Goal: Information Seeking & Learning: Learn about a topic

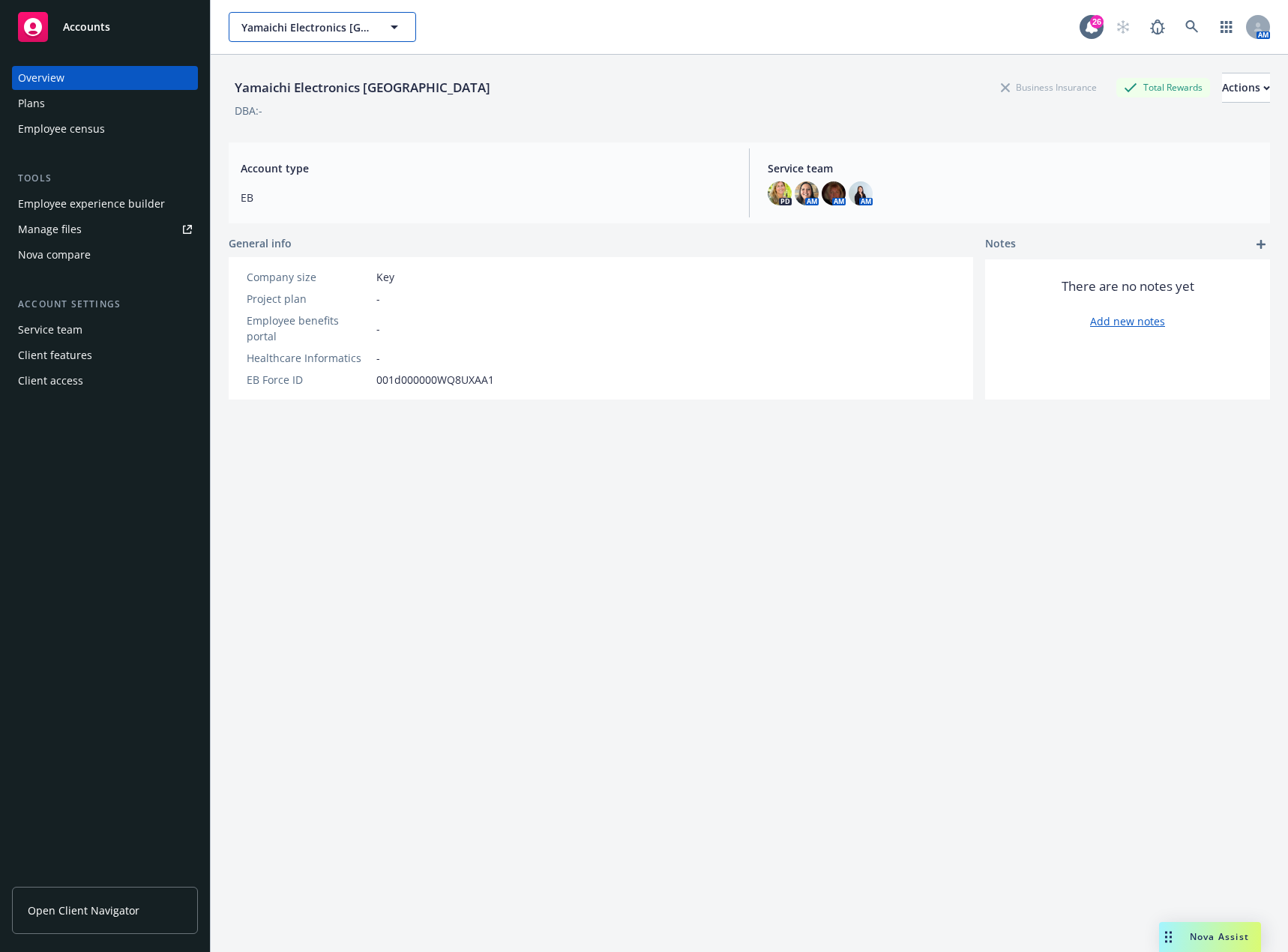
click at [360, 30] on span "Yamaichi Electronics USA" at bounding box center [305, 27] width 129 height 16
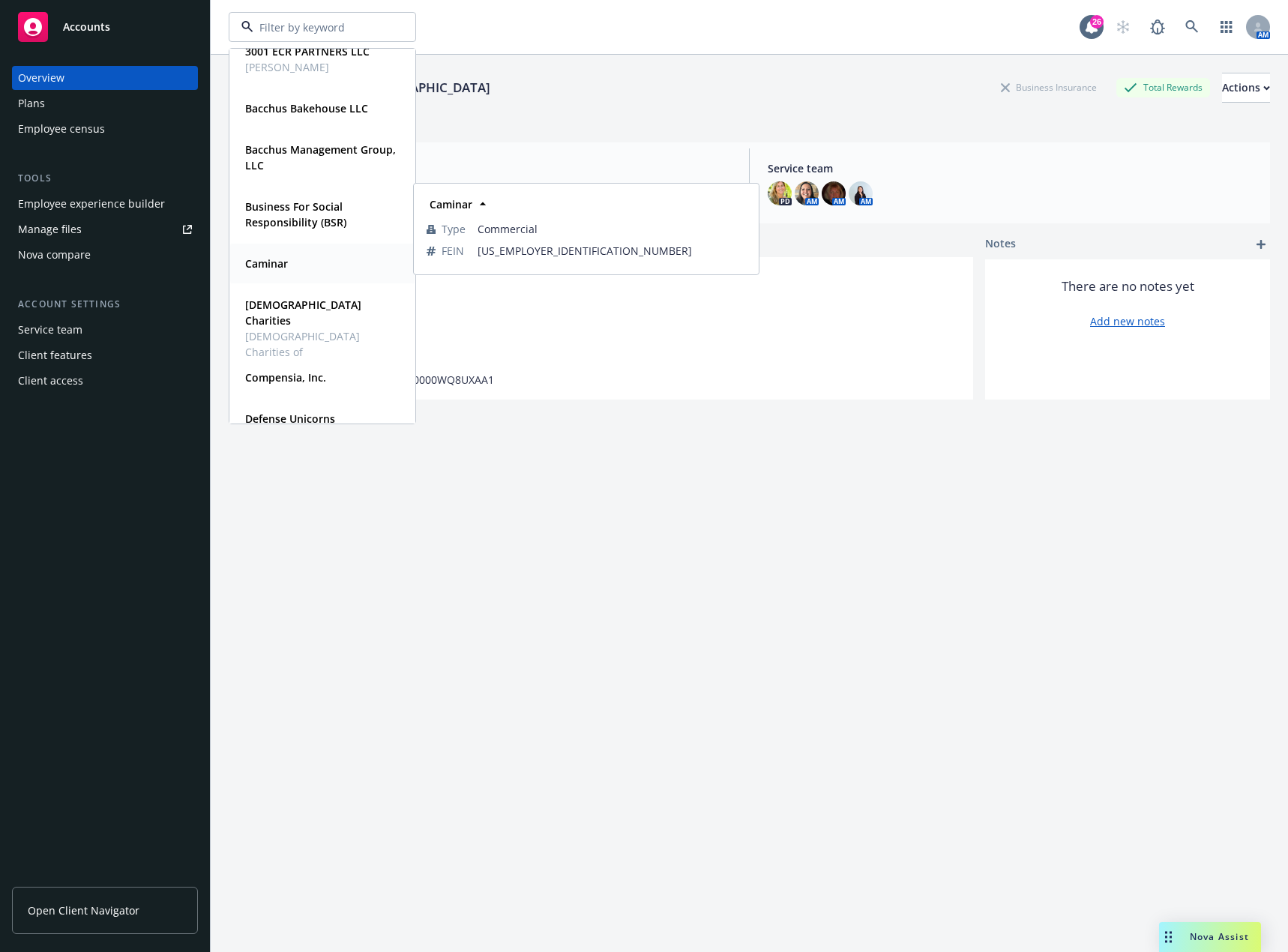
scroll to position [150, 0]
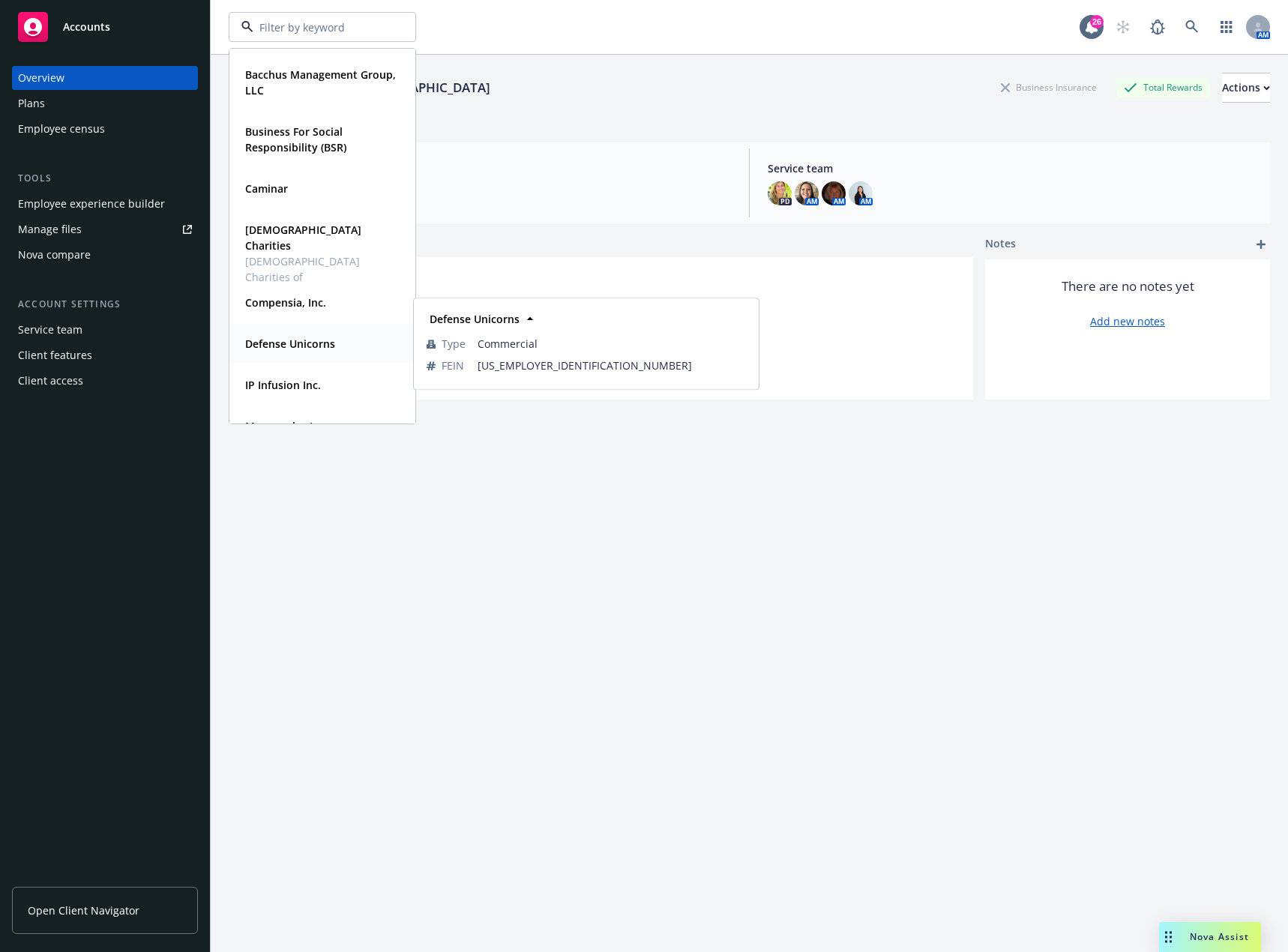
click at [309, 335] on span "Defense Unicorns" at bounding box center [290, 343] width 90 height 16
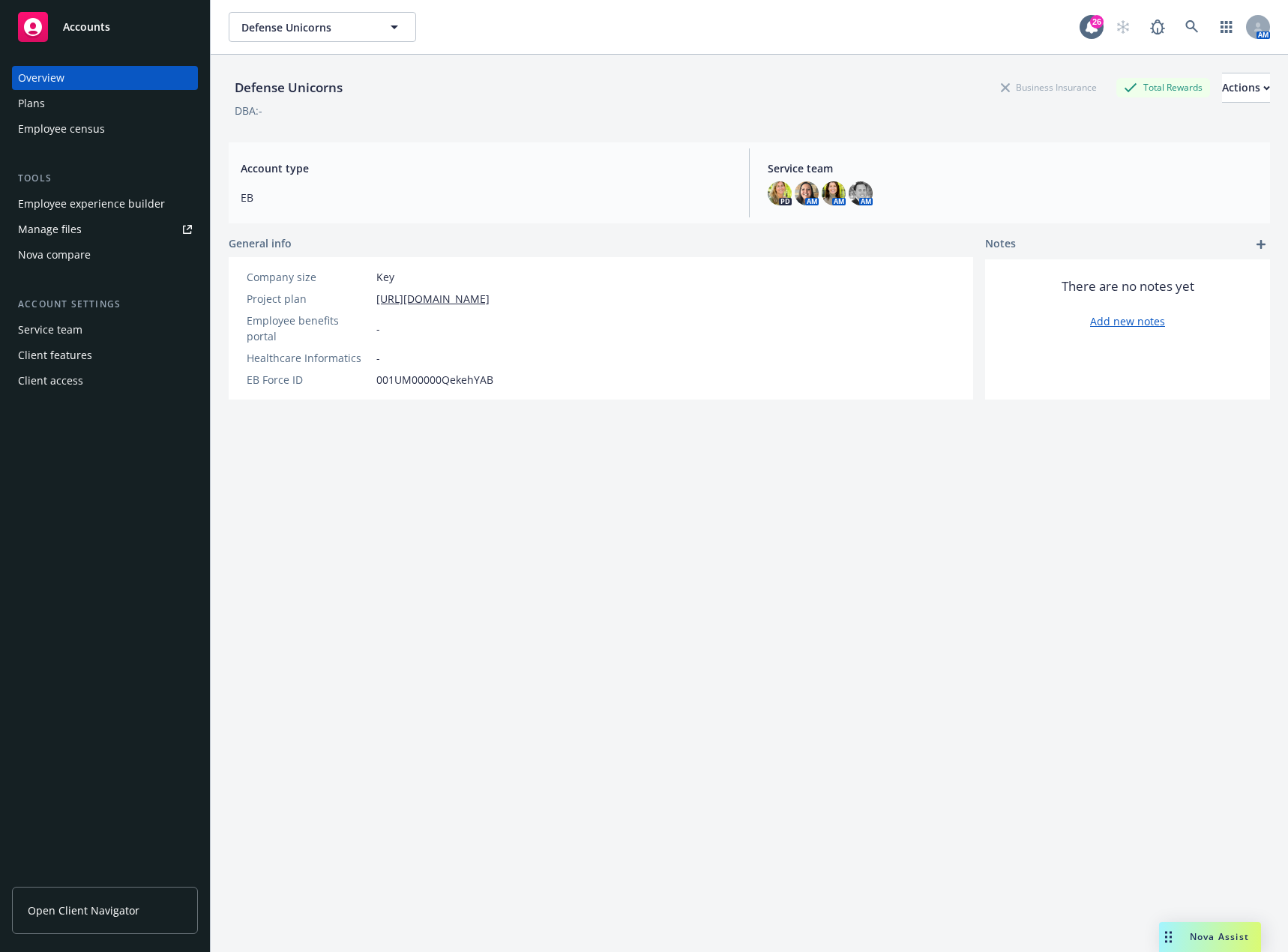
click at [107, 208] on div "Employee experience builder" at bounding box center [91, 203] width 147 height 24
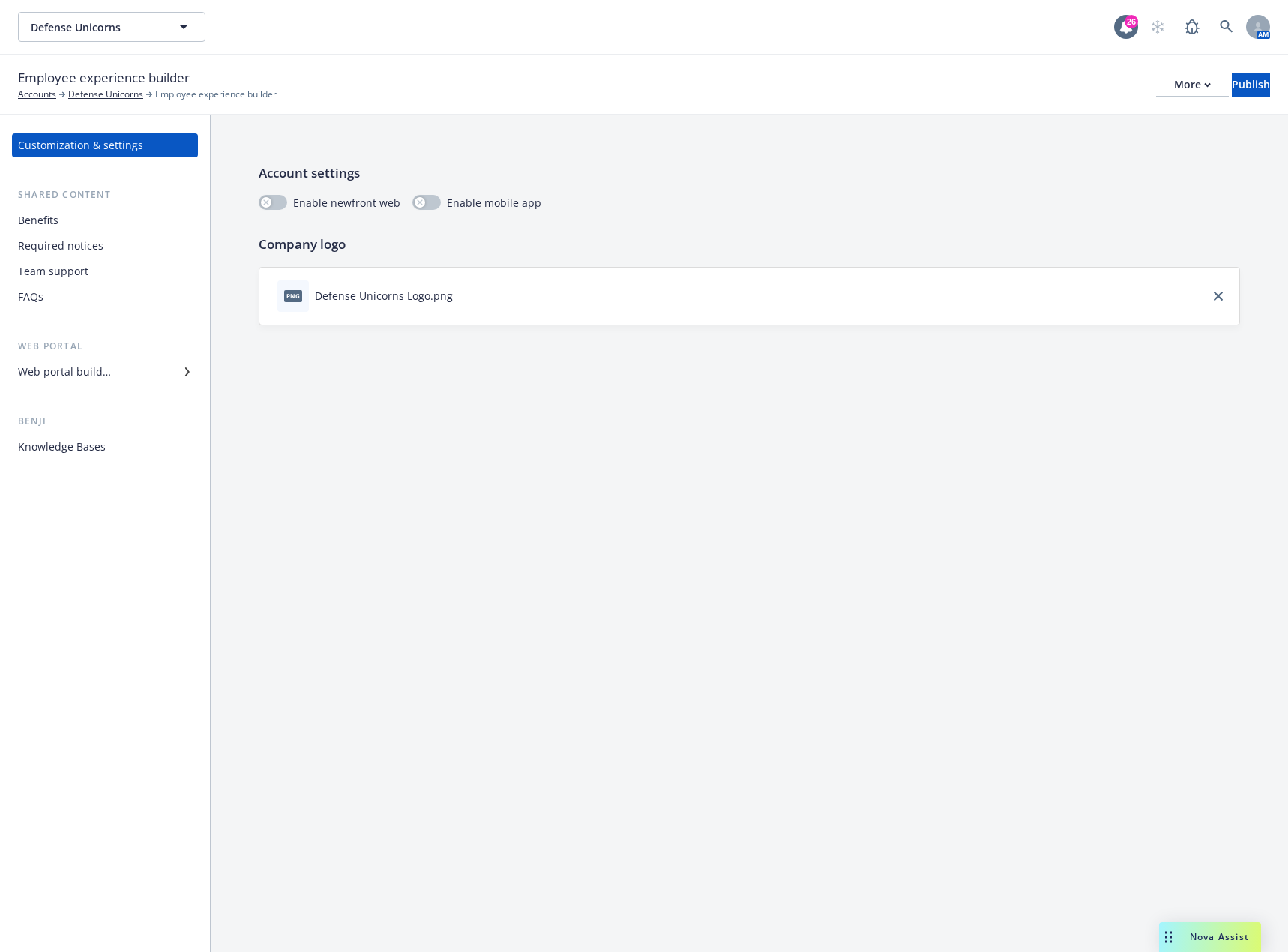
click at [76, 218] on div "Benefits" at bounding box center [105, 220] width 174 height 24
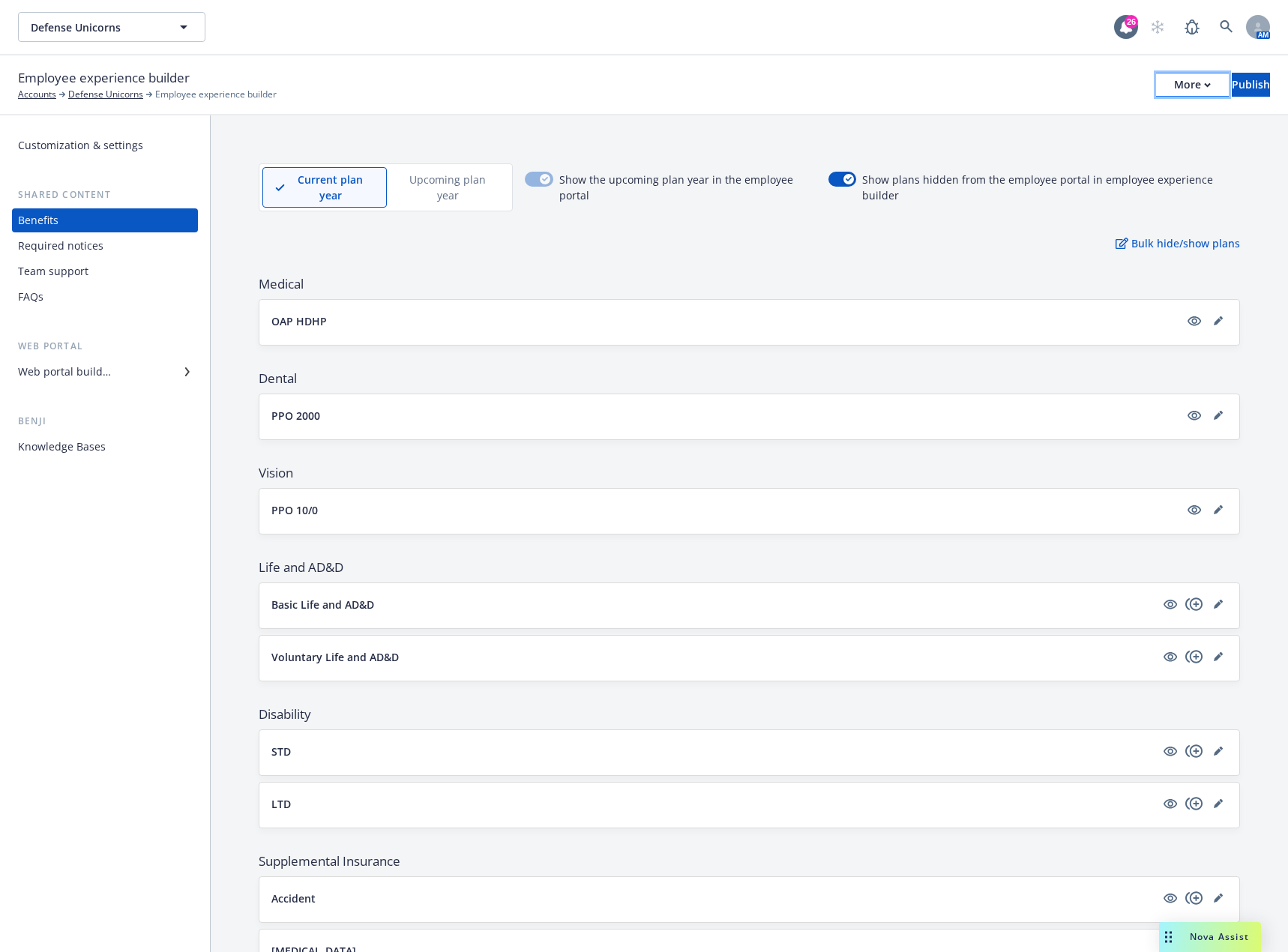
click at [1204, 83] on icon "button" at bounding box center [1207, 85] width 7 height 5
click at [947, 93] on div "Employee experience builder Accounts Defense Unicorns Employee experience build…" at bounding box center [644, 85] width 1252 height 33
click at [165, 155] on div "Customization & settings" at bounding box center [105, 145] width 174 height 24
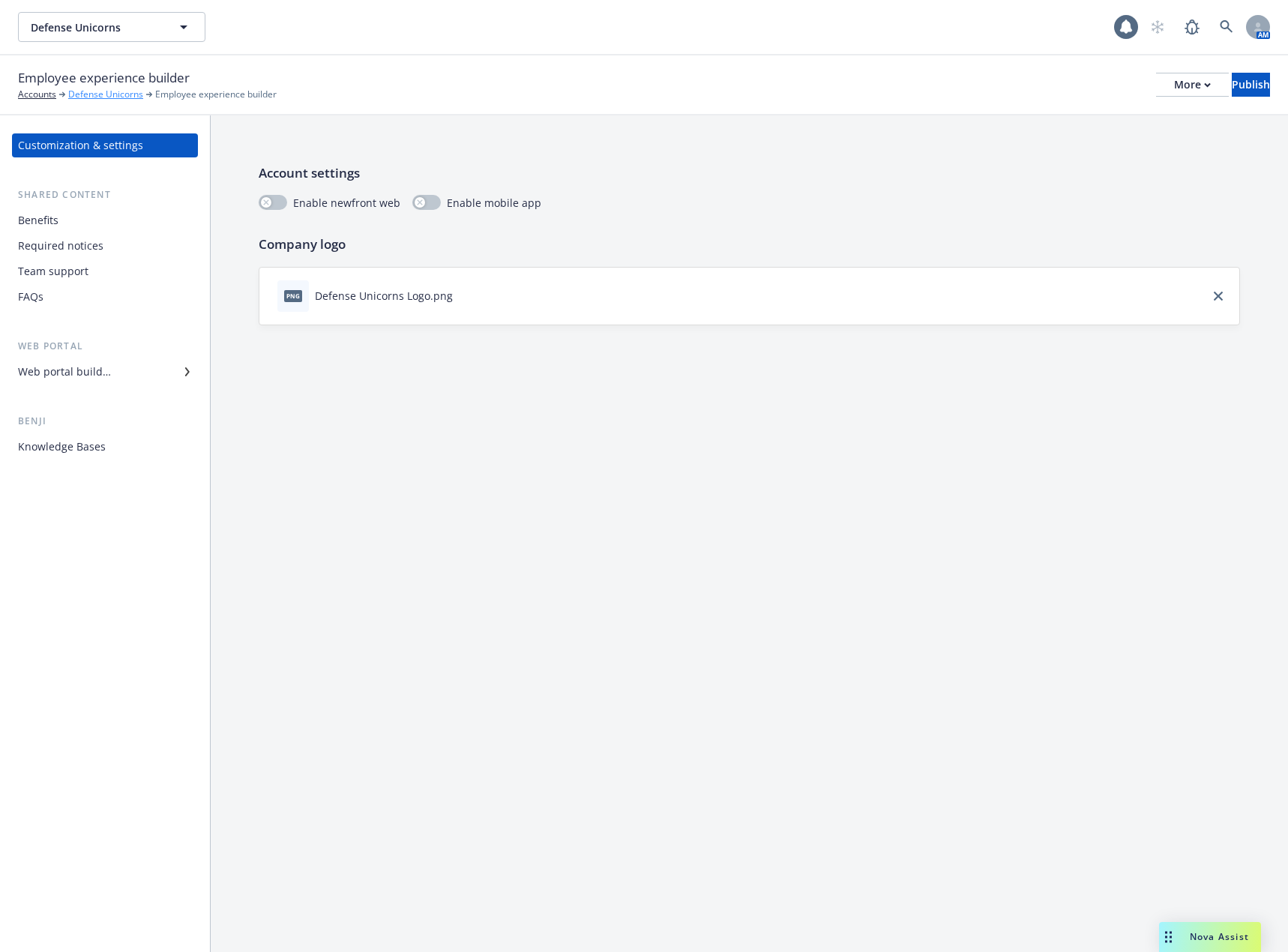
click at [122, 95] on link "Defense Unicorns" at bounding box center [105, 94] width 75 height 14
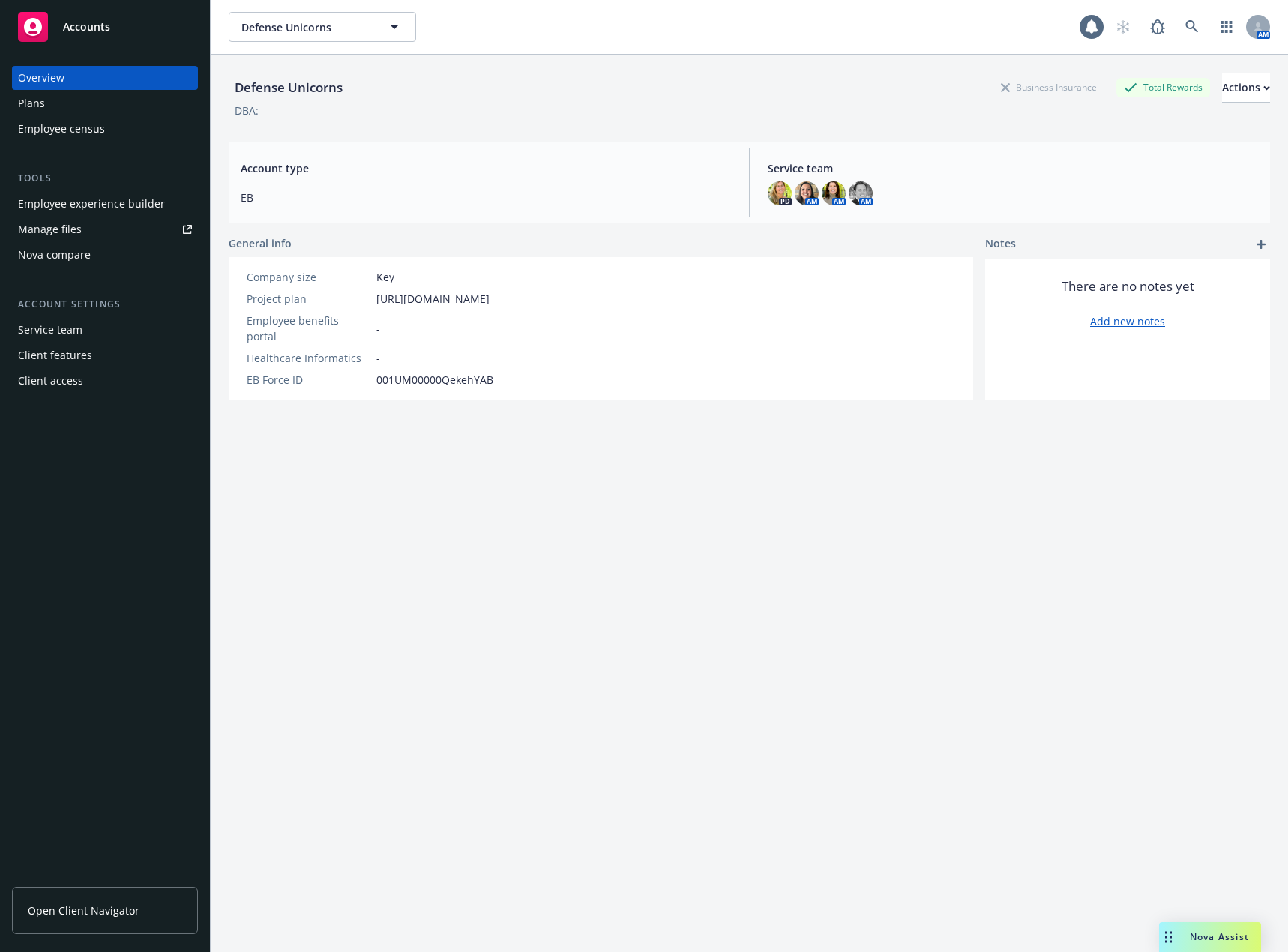
click at [111, 204] on div "Employee experience builder" at bounding box center [91, 203] width 147 height 24
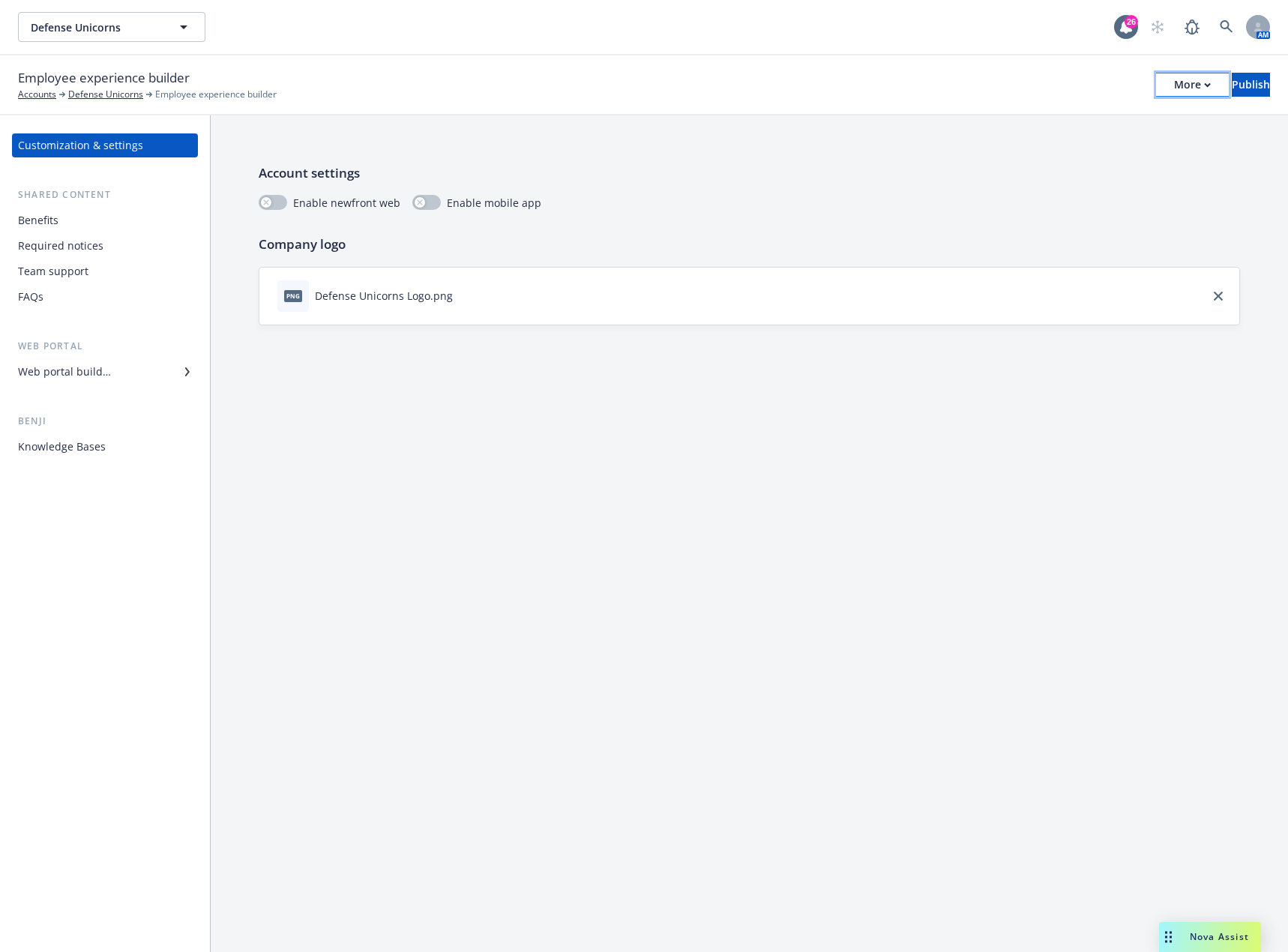
click at [1174, 91] on div "More" at bounding box center [1193, 85] width 37 height 22
click at [1100, 120] on link "Copy preview link" at bounding box center [1068, 118] width 222 height 30
click at [101, 215] on div "Benefits" at bounding box center [105, 220] width 174 height 24
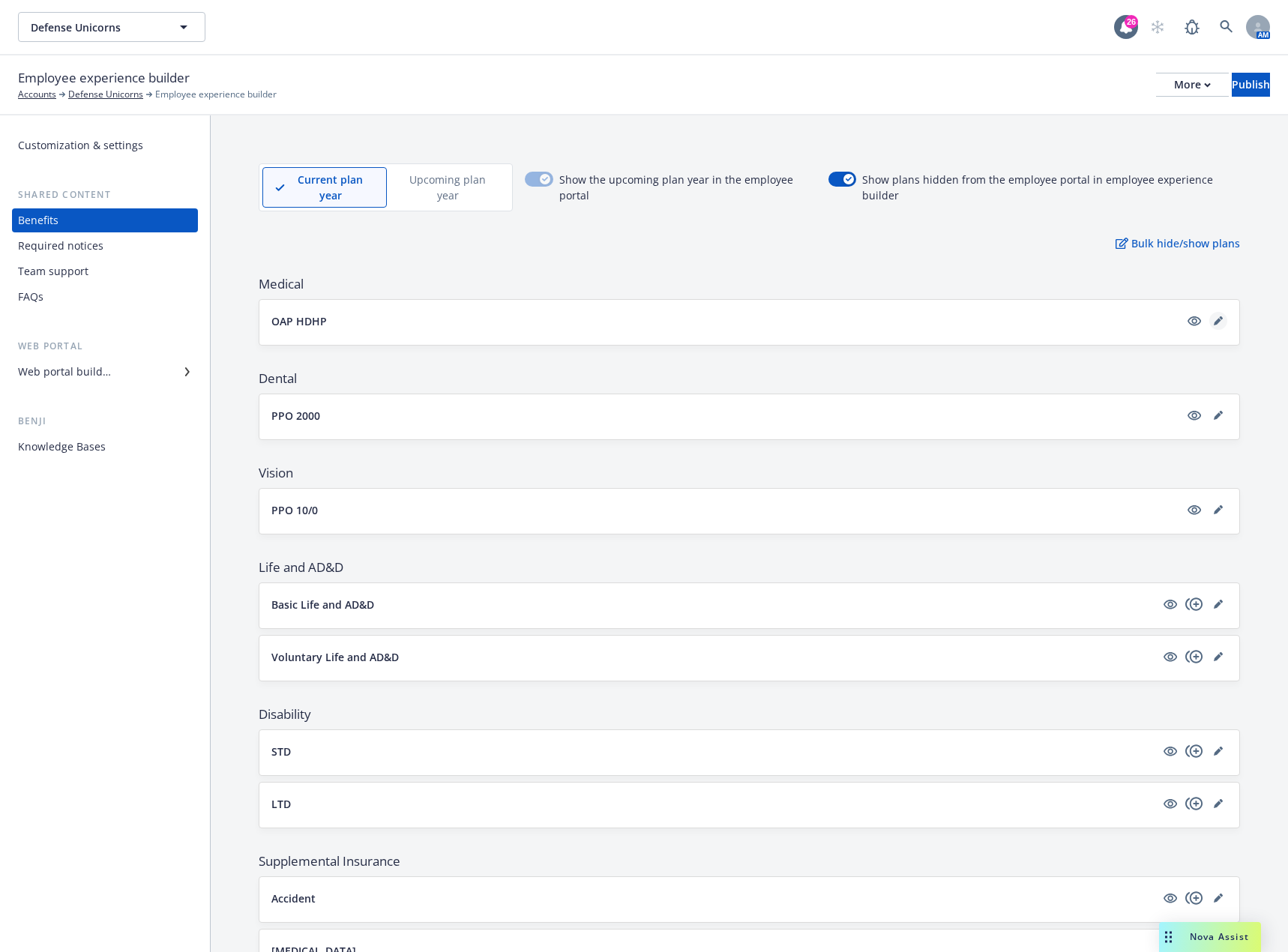
click at [1212, 323] on link "editPencil" at bounding box center [1218, 321] width 18 height 18
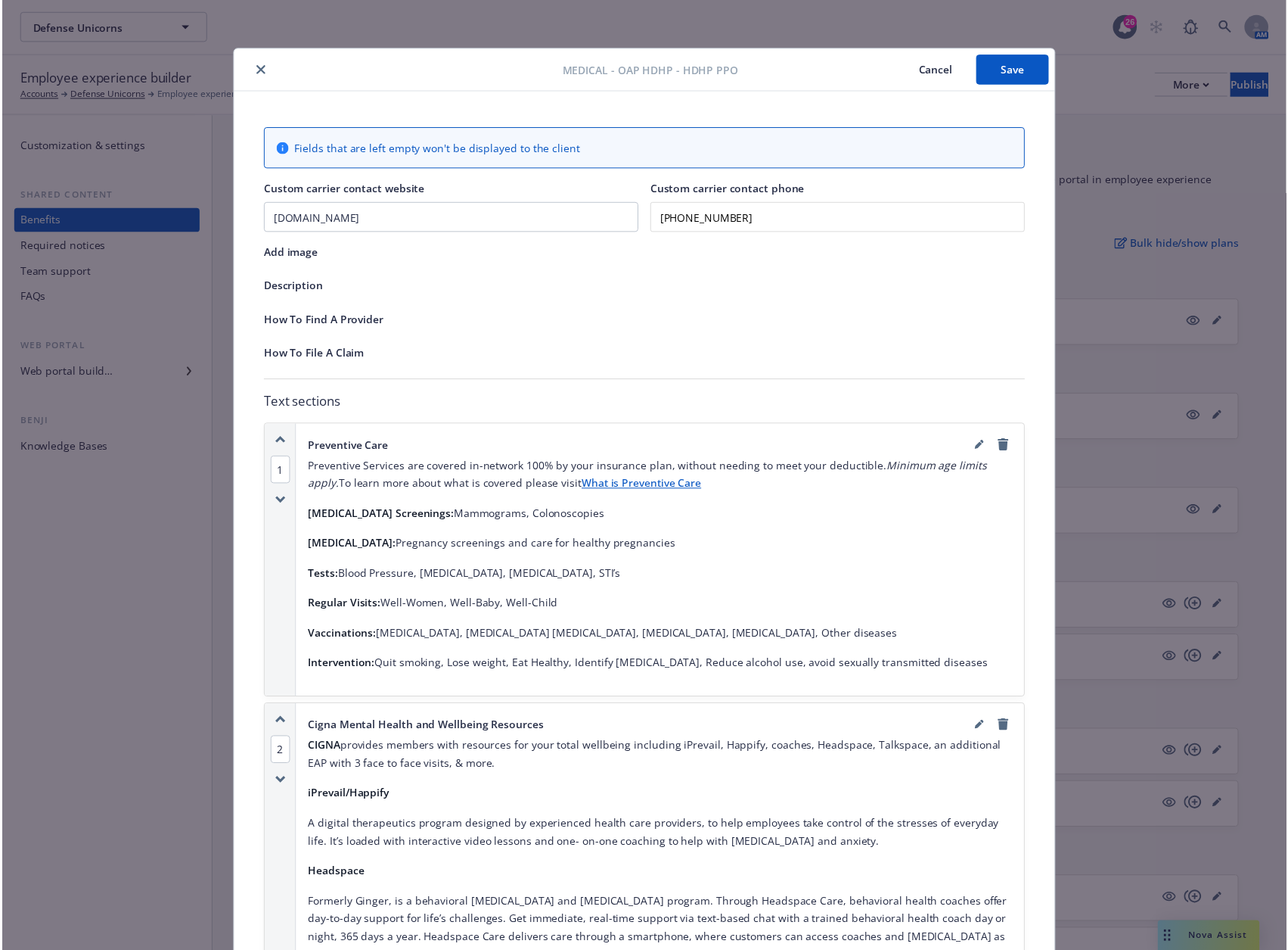
scroll to position [45, 0]
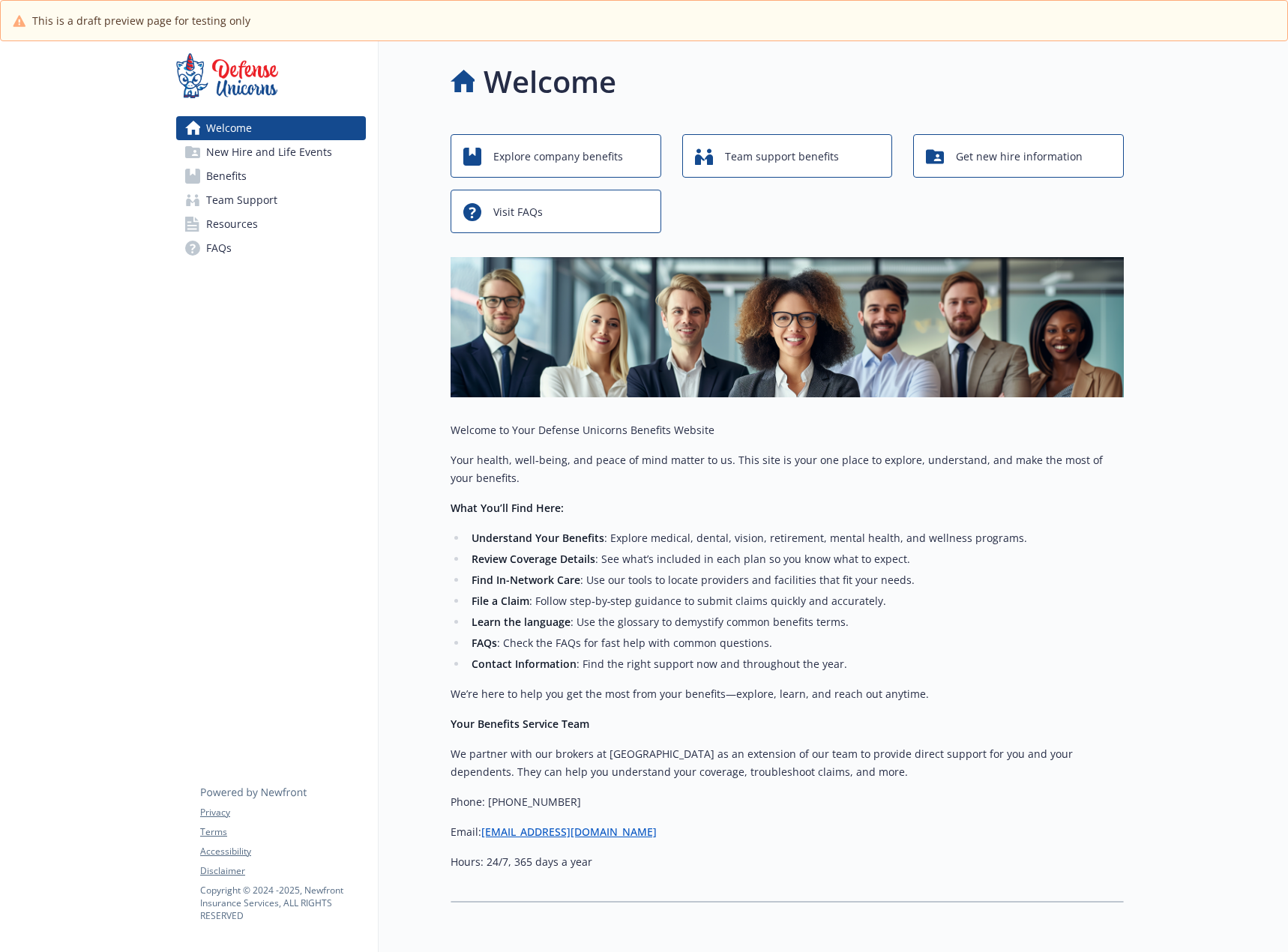
click at [283, 182] on link "Benefits" at bounding box center [270, 176] width 190 height 24
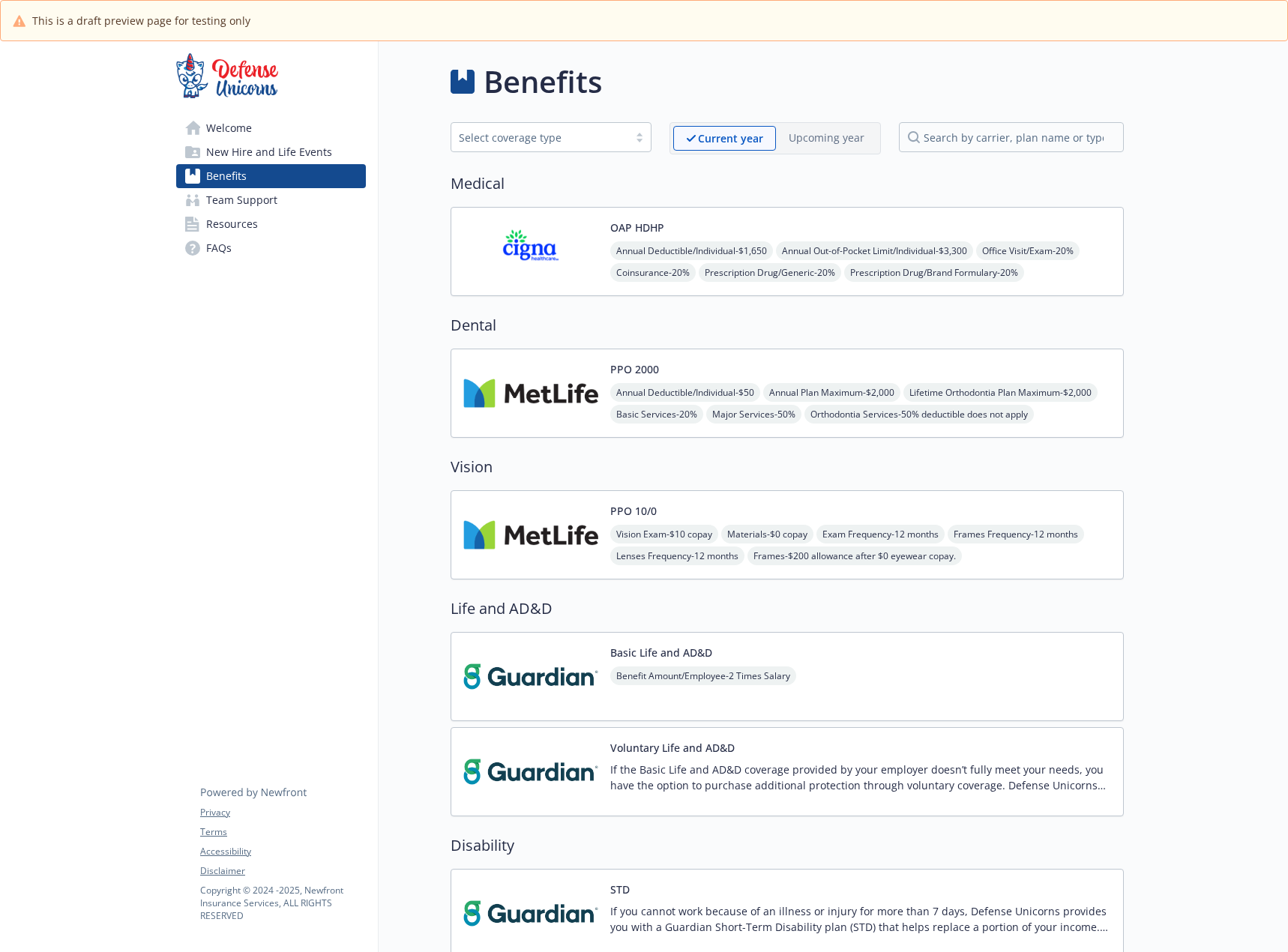
click at [561, 270] on img at bounding box center [531, 252] width 135 height 64
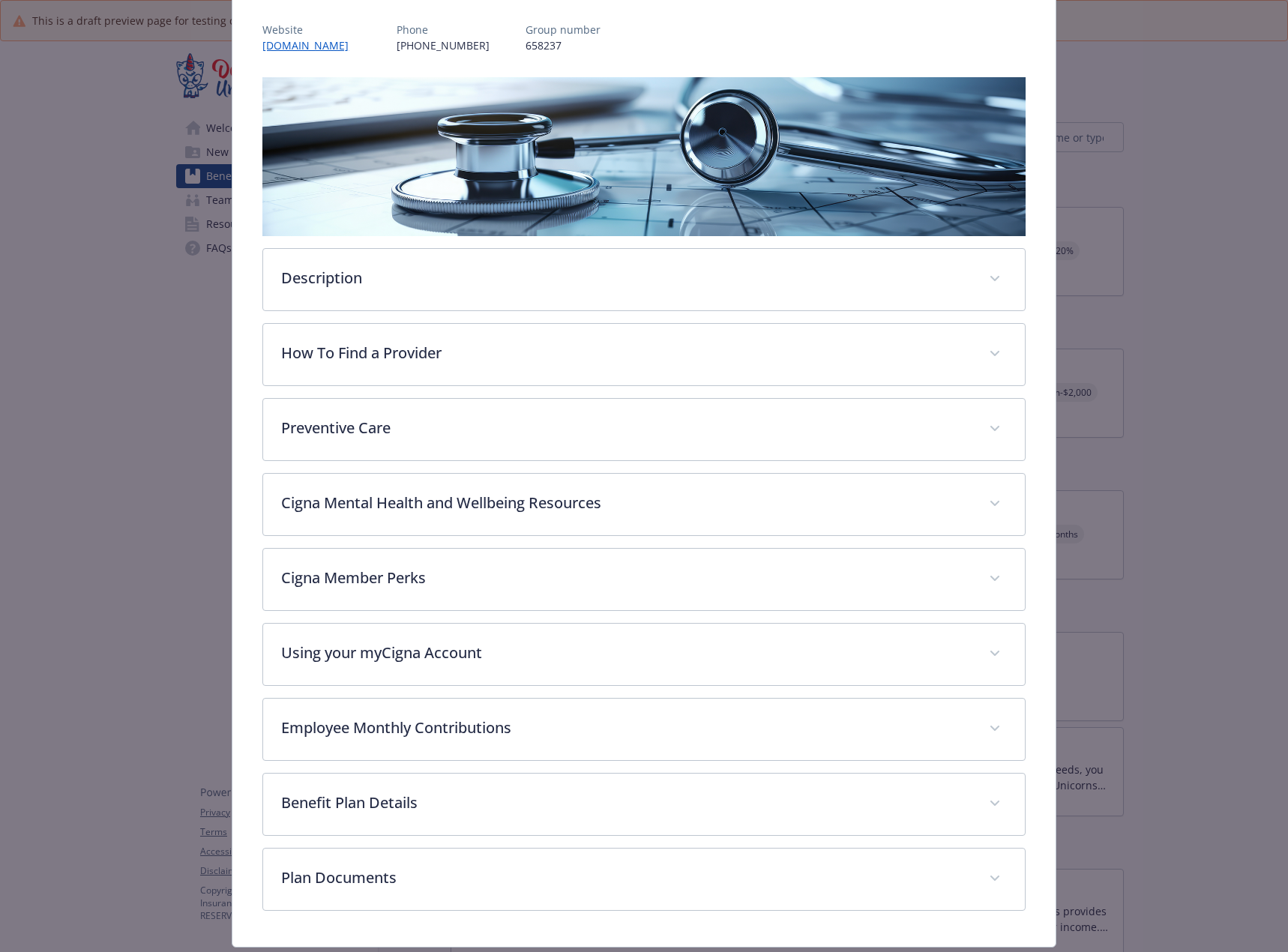
scroll to position [218, 0]
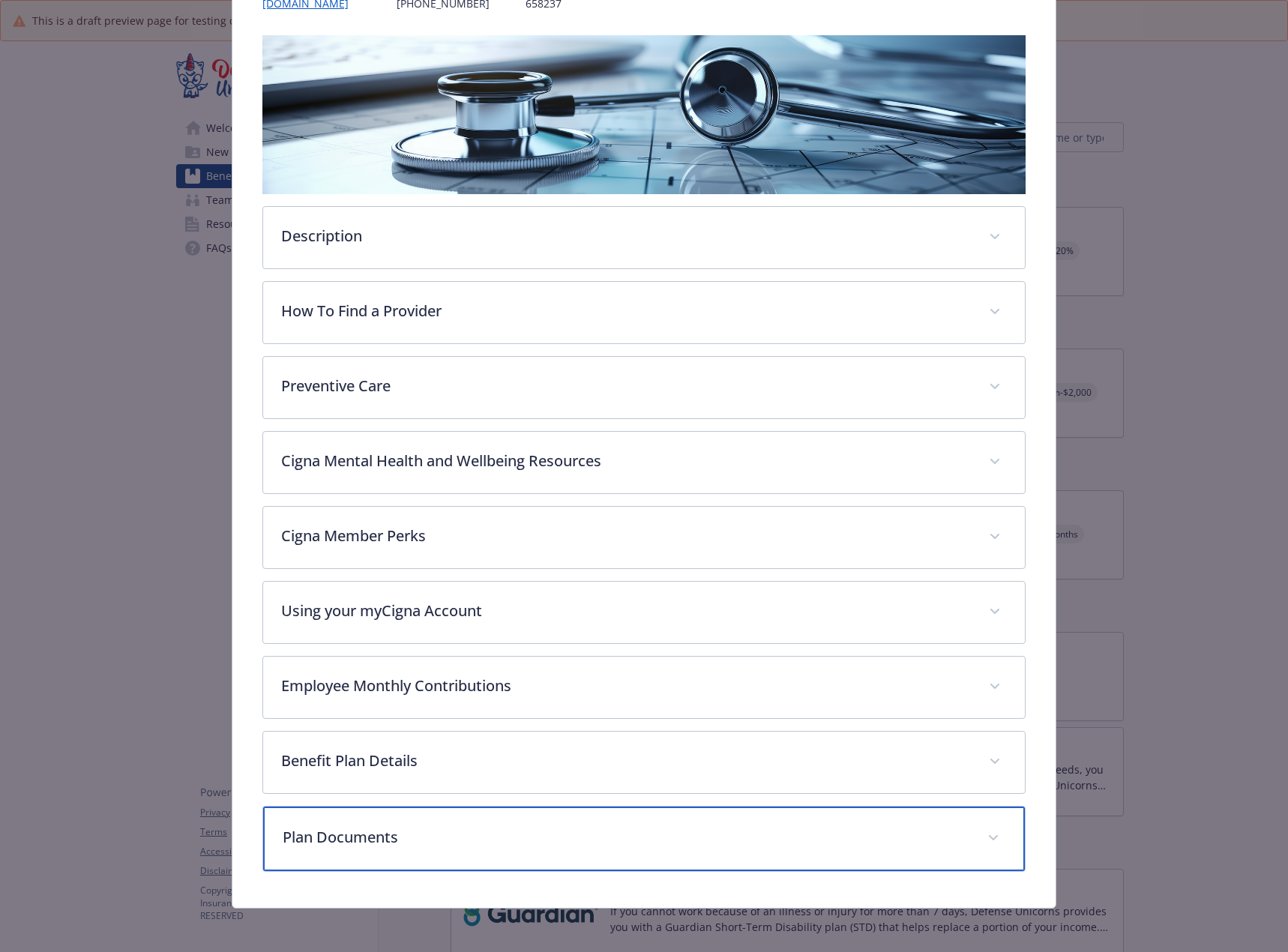
click at [503, 845] on p "Plan Documents" at bounding box center [626, 837] width 686 height 22
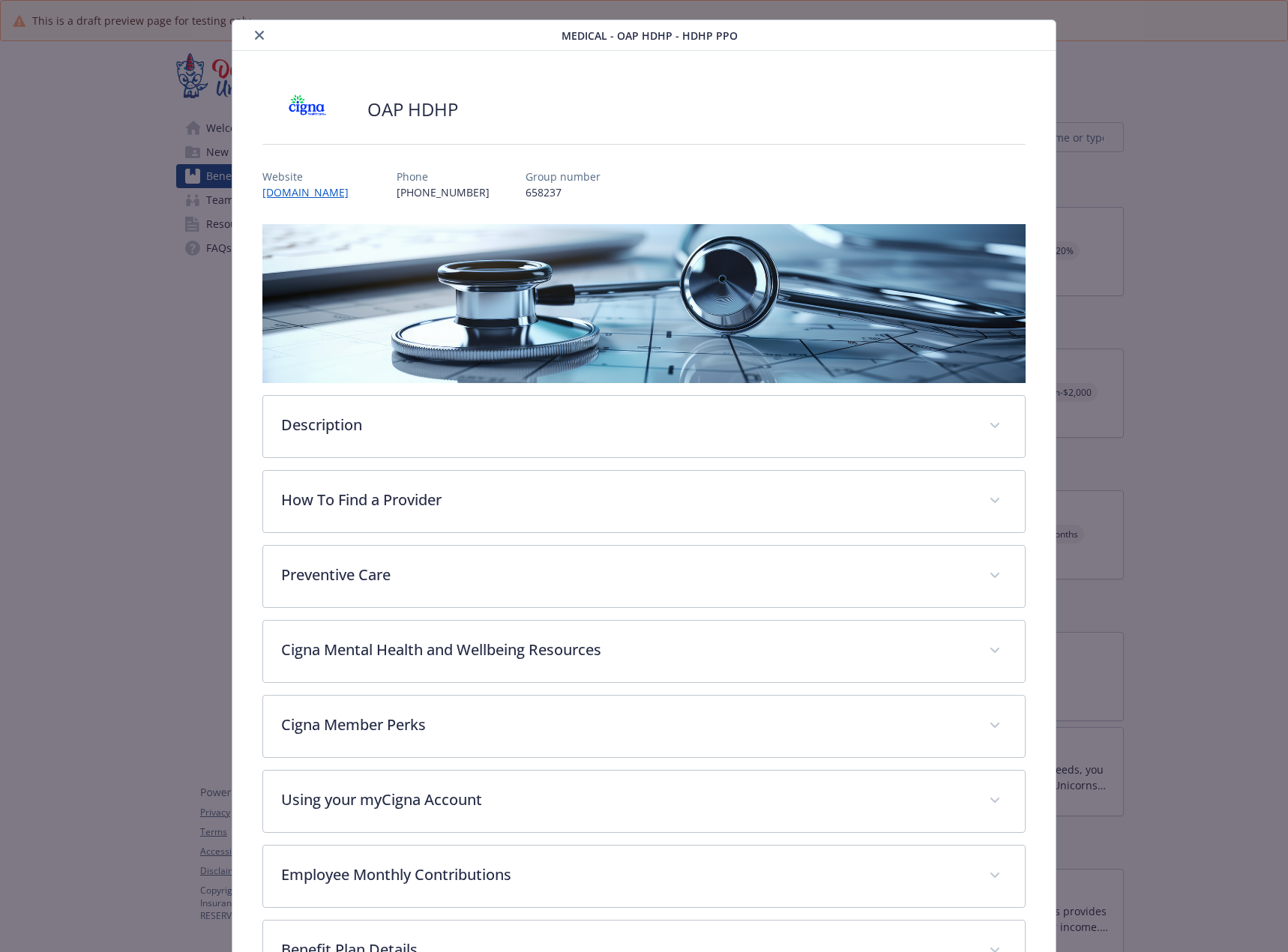
scroll to position [0, 0]
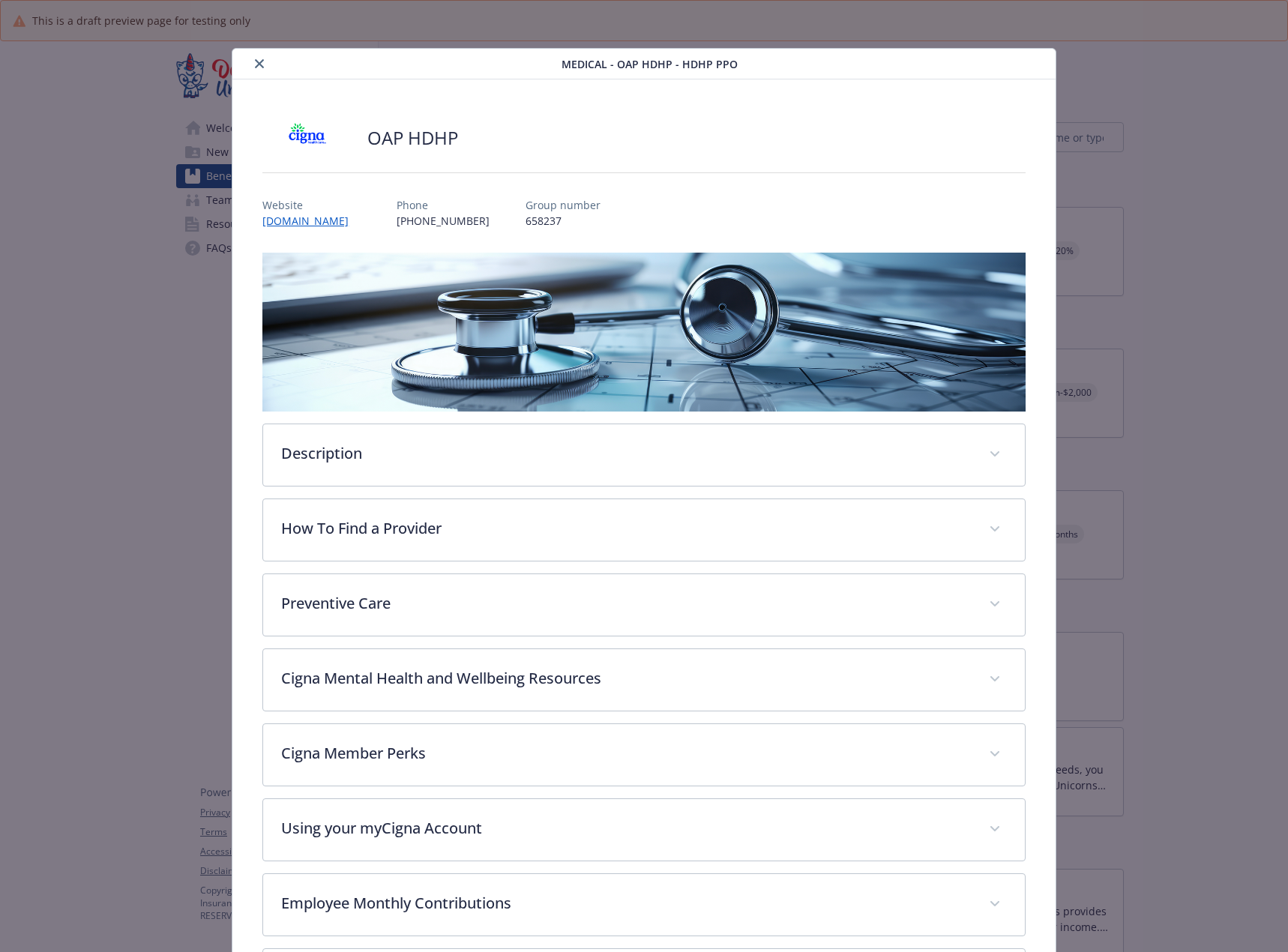
click at [258, 69] on button "close" at bounding box center [260, 63] width 18 height 18
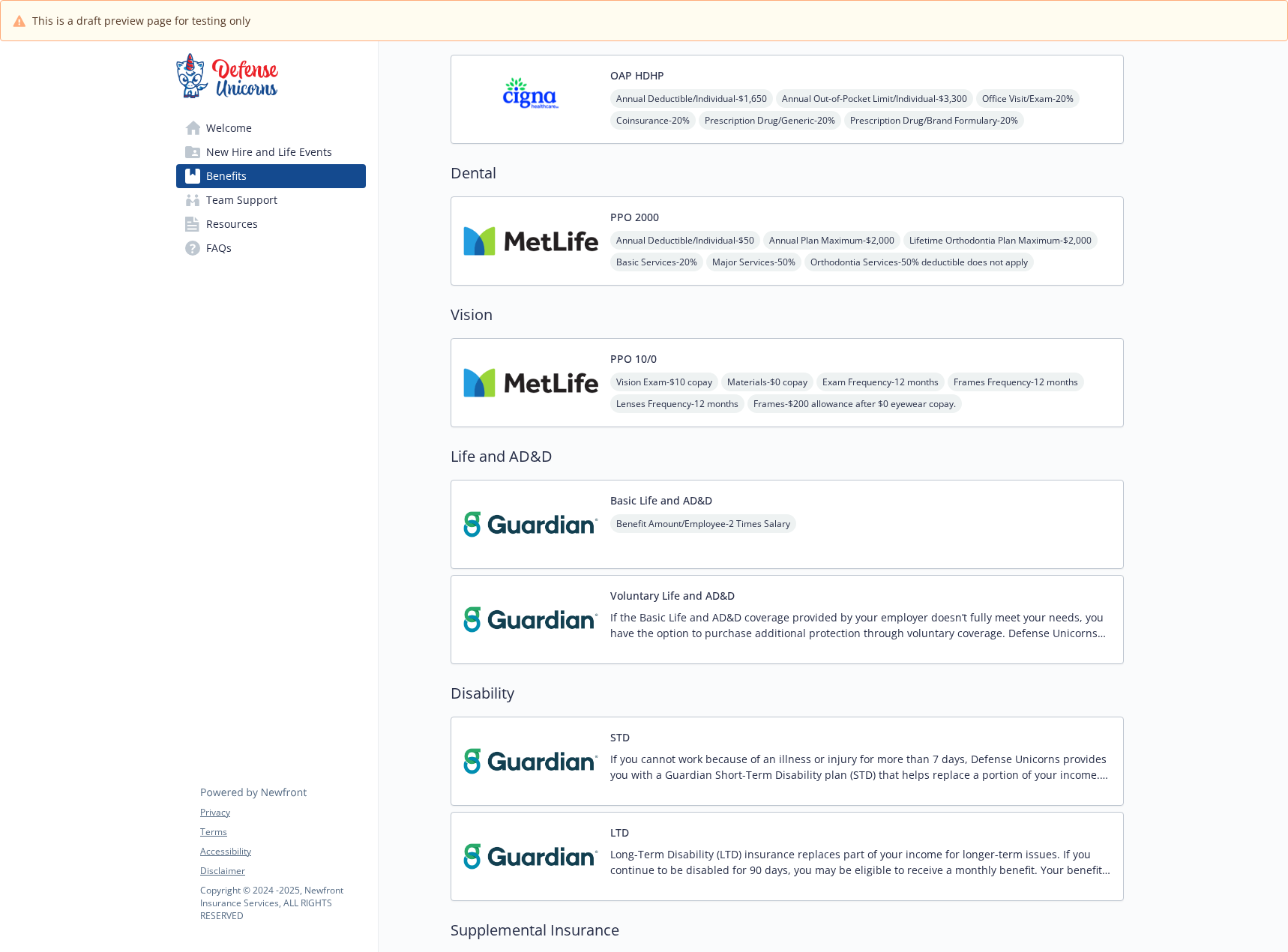
scroll to position [300, 0]
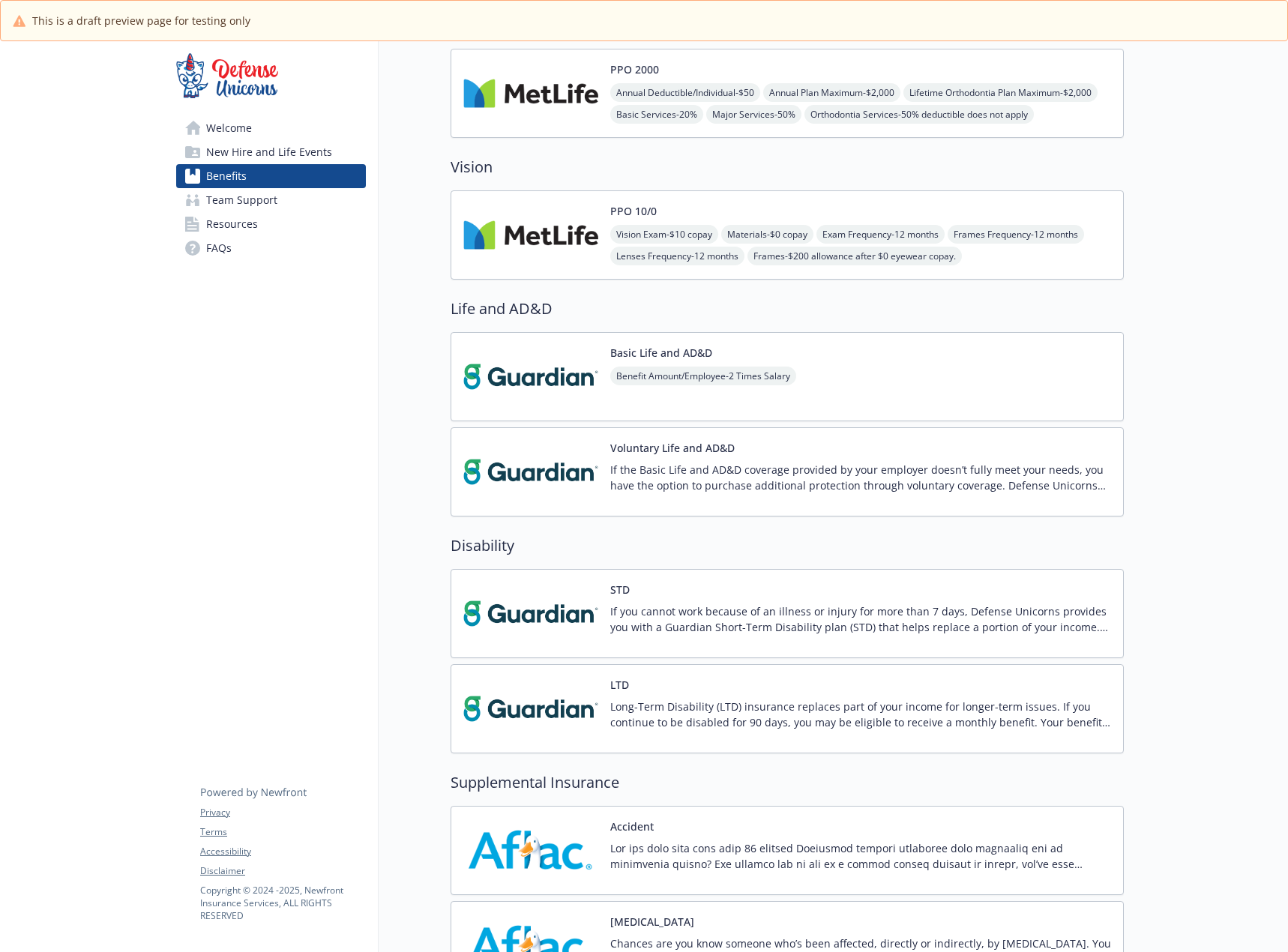
click at [544, 380] on img at bounding box center [531, 377] width 135 height 64
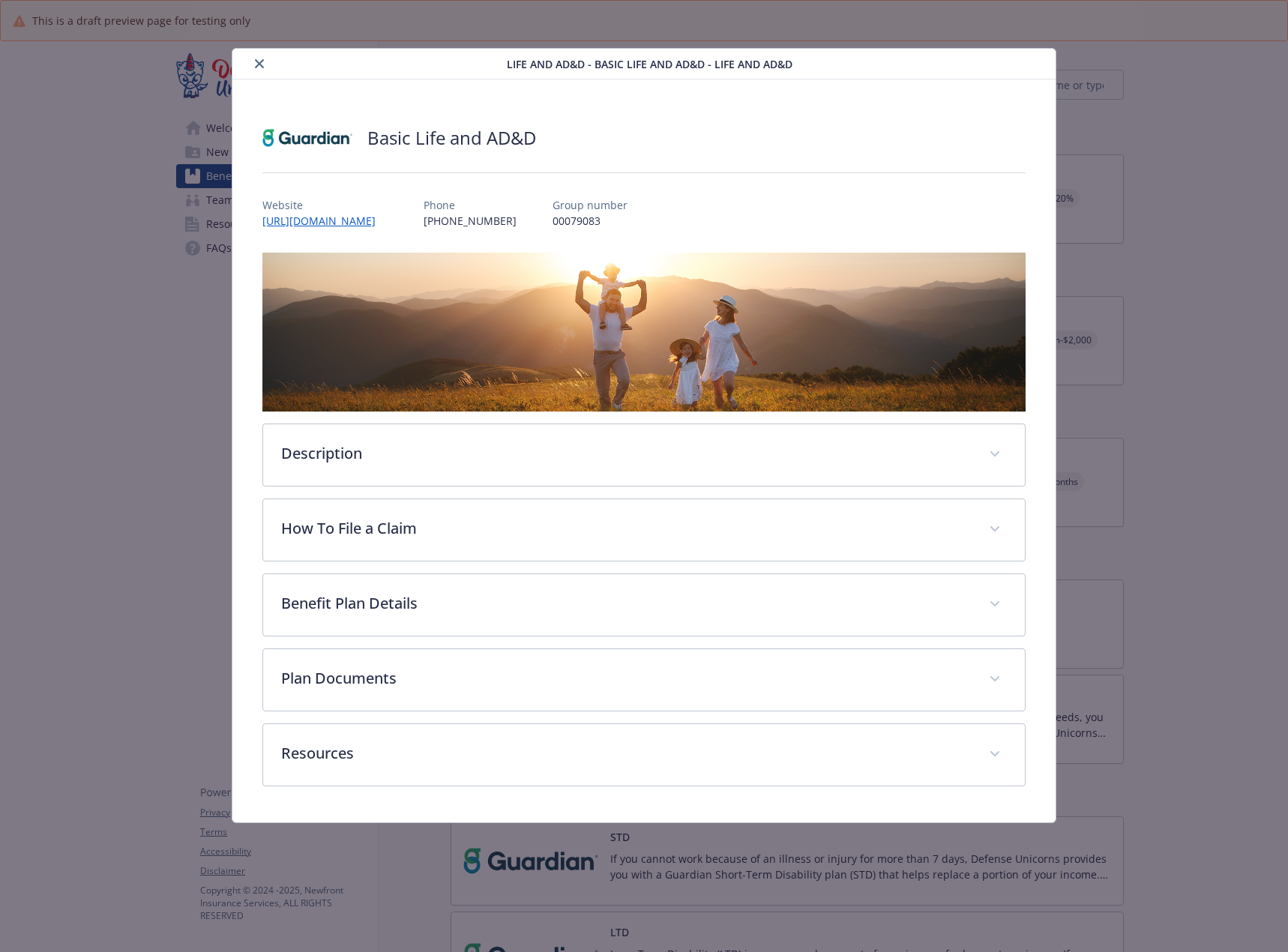
scroll to position [300, 0]
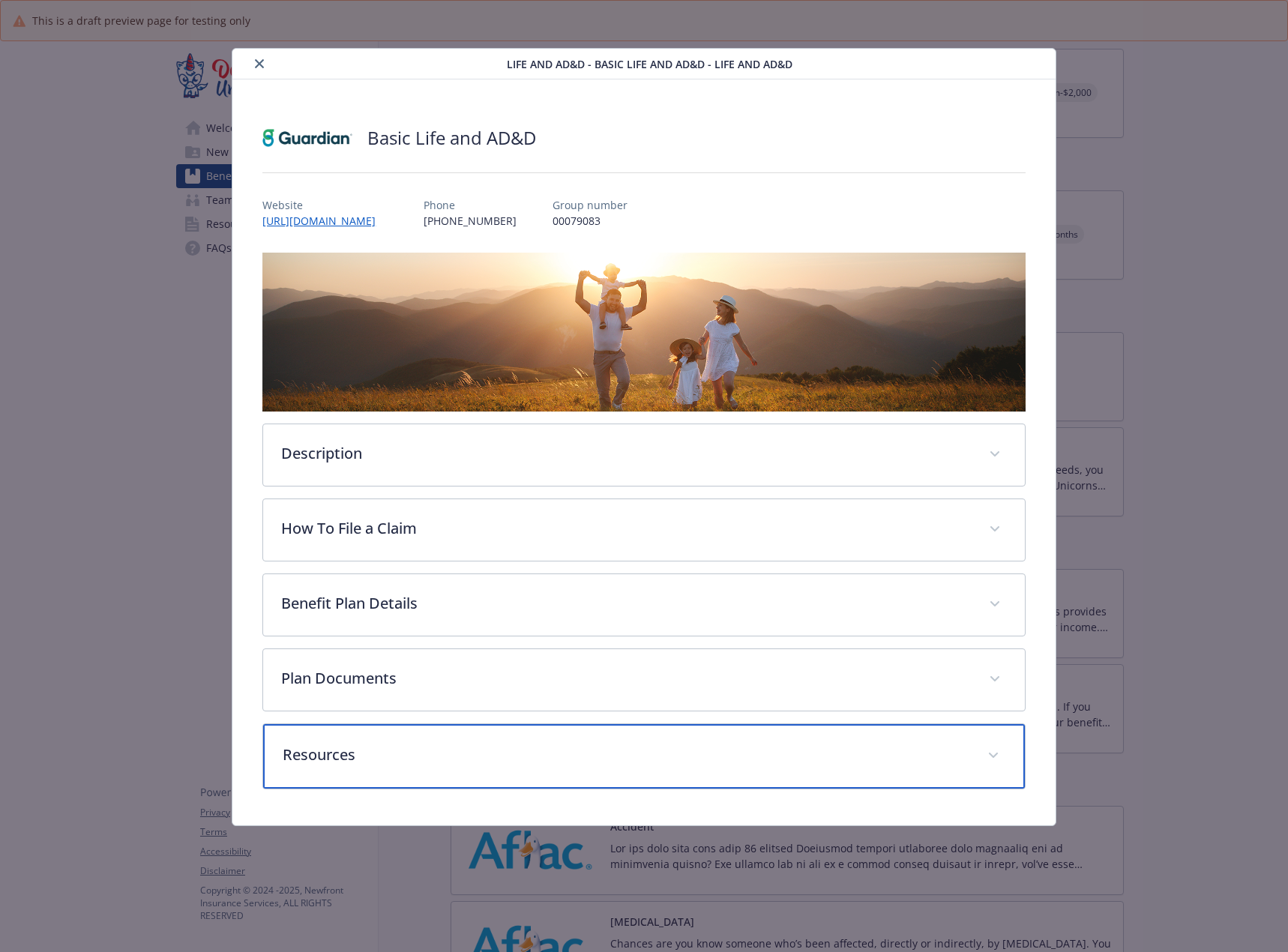
click at [435, 742] on div "Resources" at bounding box center [644, 757] width 762 height 64
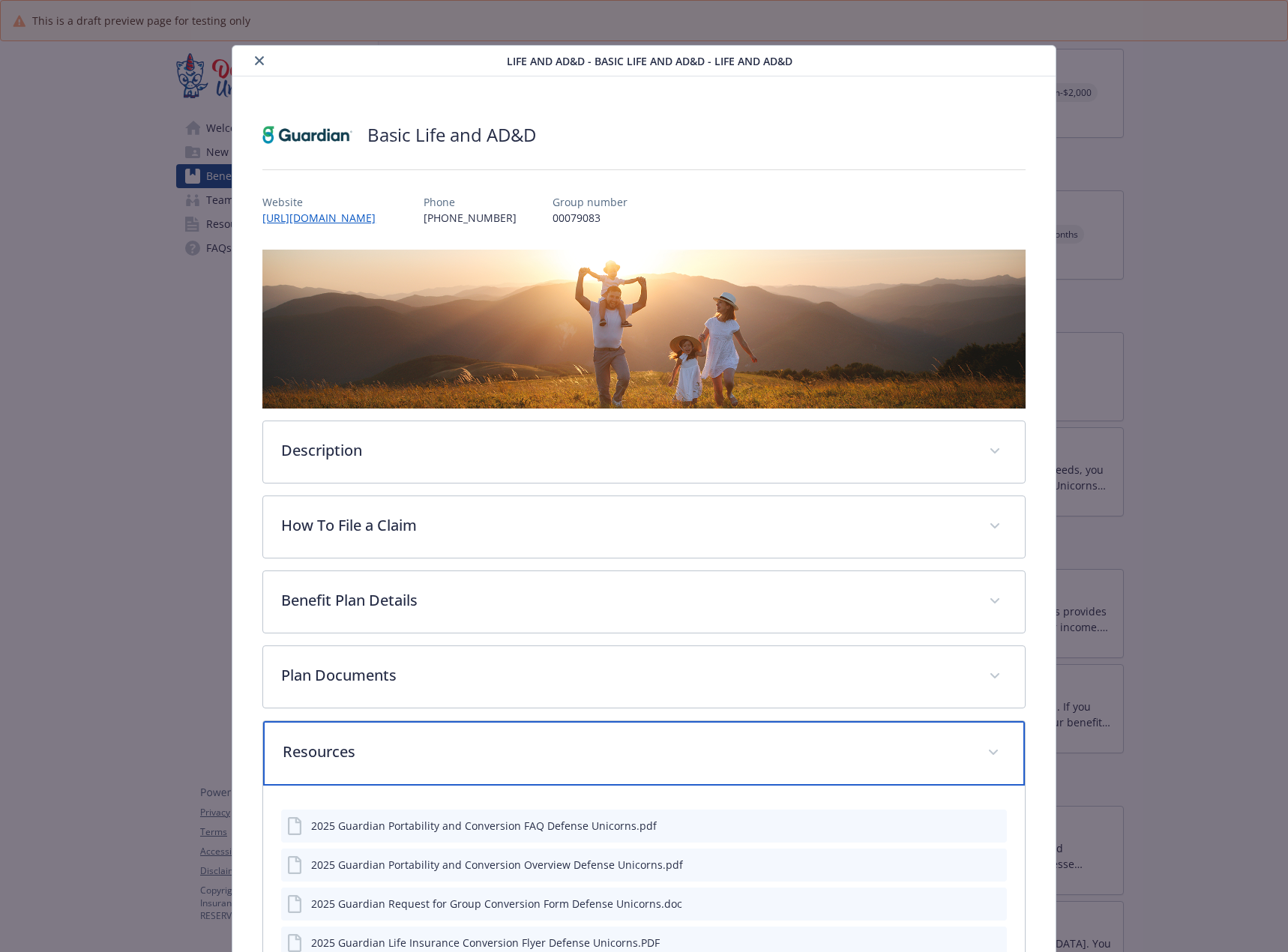
scroll to position [0, 0]
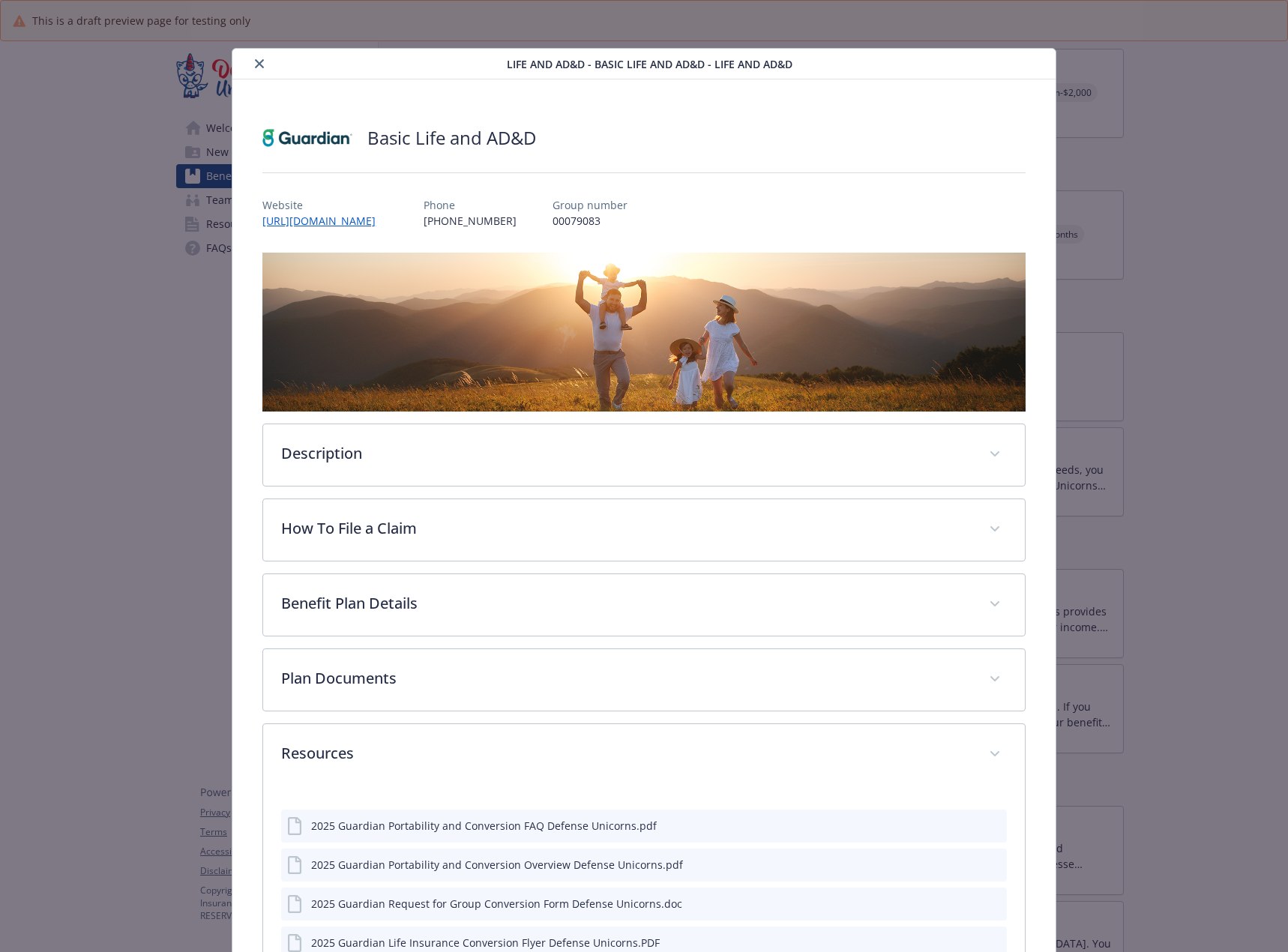
click at [259, 68] on button "close" at bounding box center [260, 63] width 18 height 18
